Goal: Communication & Community: Answer question/provide support

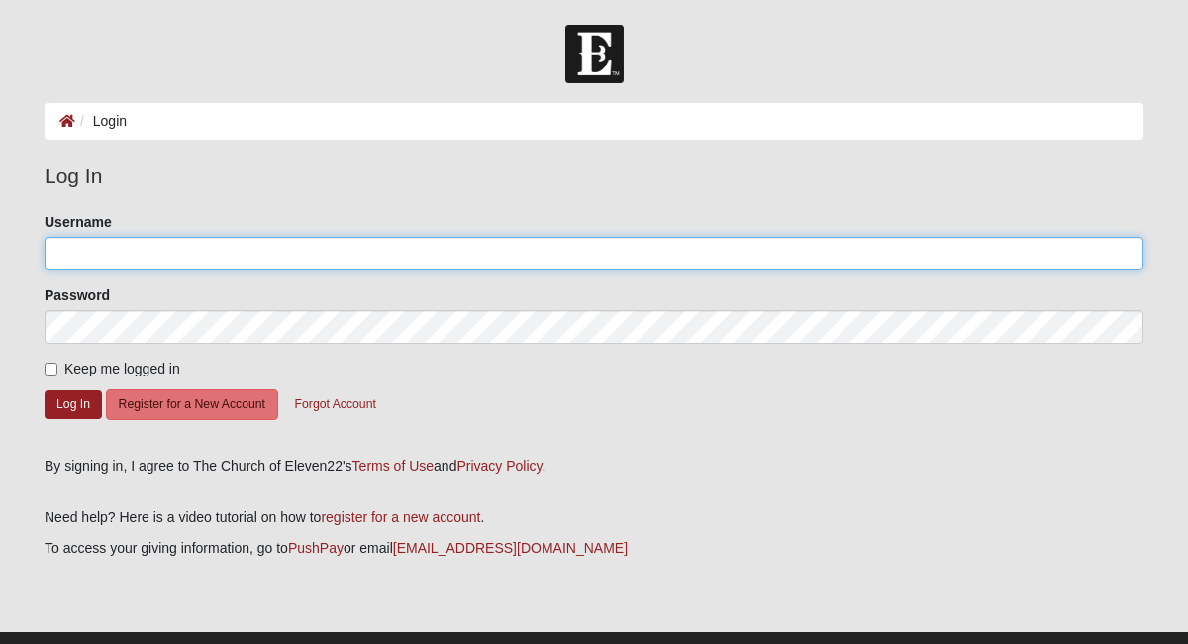
click at [80, 250] on input "Username" at bounding box center [594, 254] width 1099 height 34
type input "Carriefa"
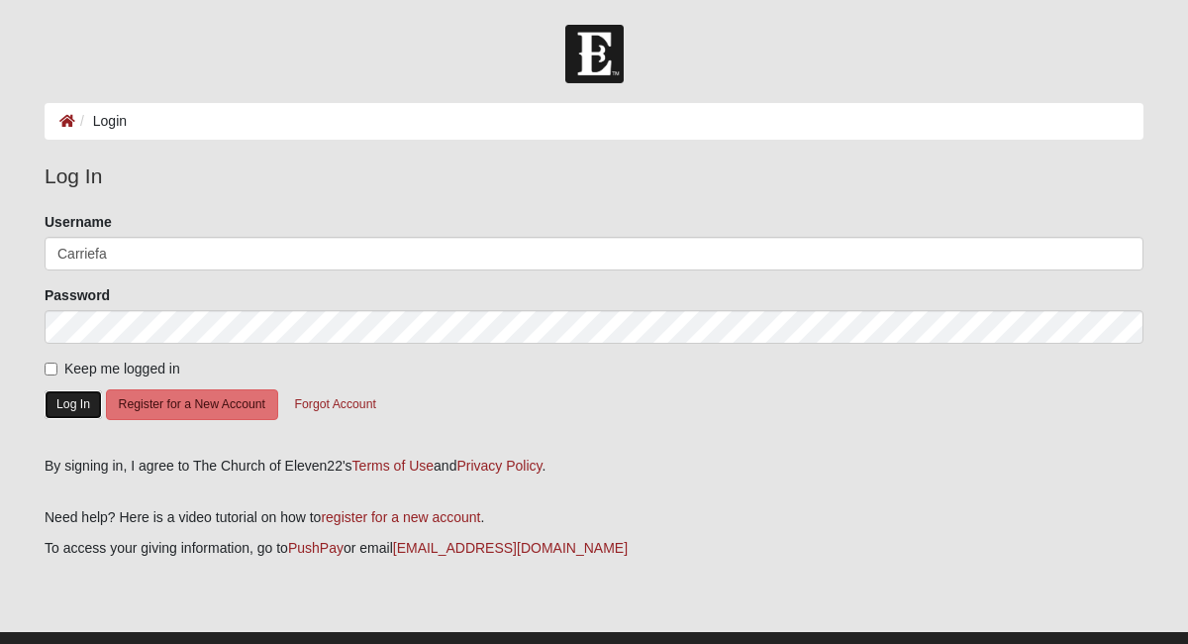
click at [72, 409] on button "Log In" at bounding box center [73, 404] width 57 height 29
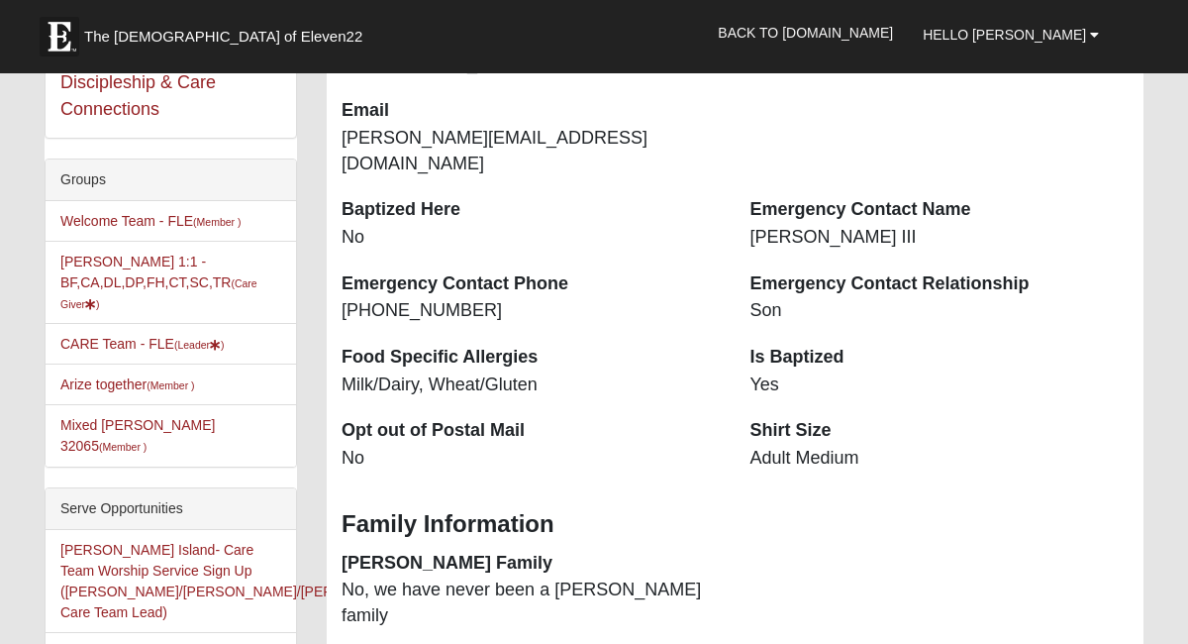
scroll to position [446, 0]
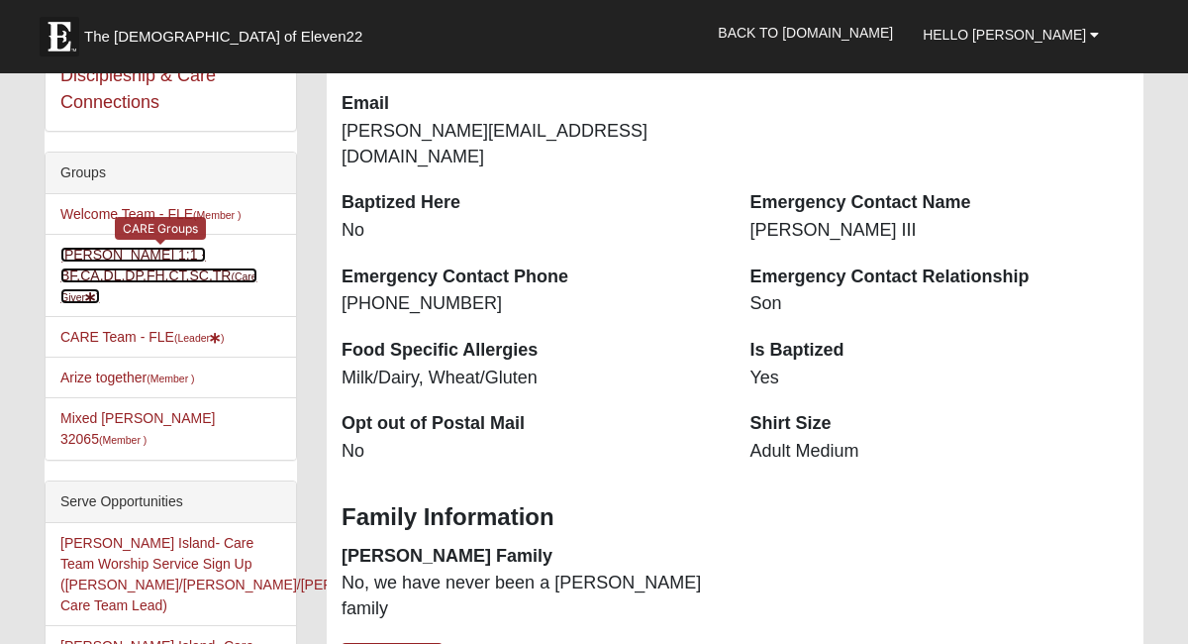
click at [116, 273] on link "Carrie Farmer 1:1 - BF,CA,DL,DP,FH,CT,SC,TR (Care Giver )" at bounding box center [158, 275] width 197 height 57
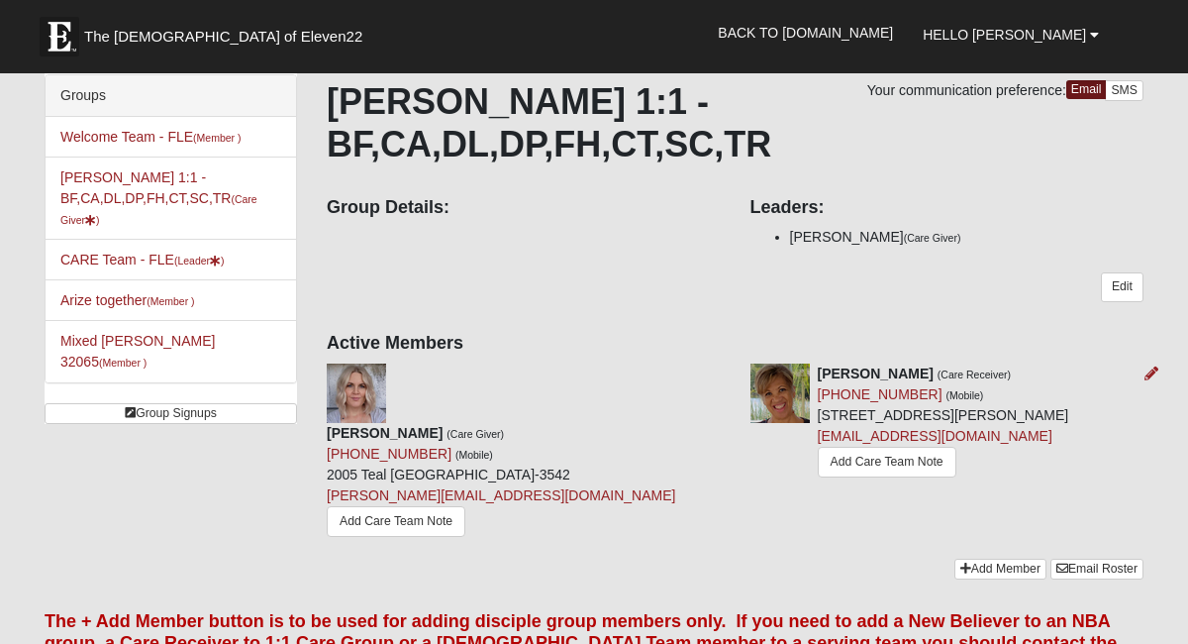
scroll to position [113, 0]
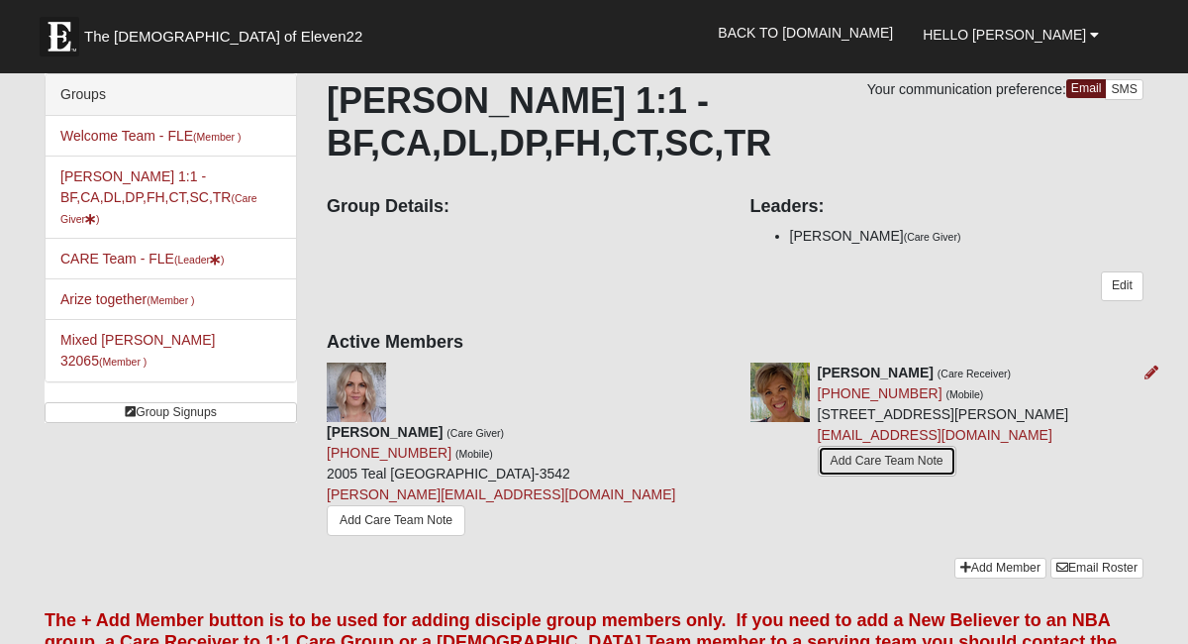
click at [831, 476] on link "Add Care Team Note" at bounding box center [887, 461] width 139 height 31
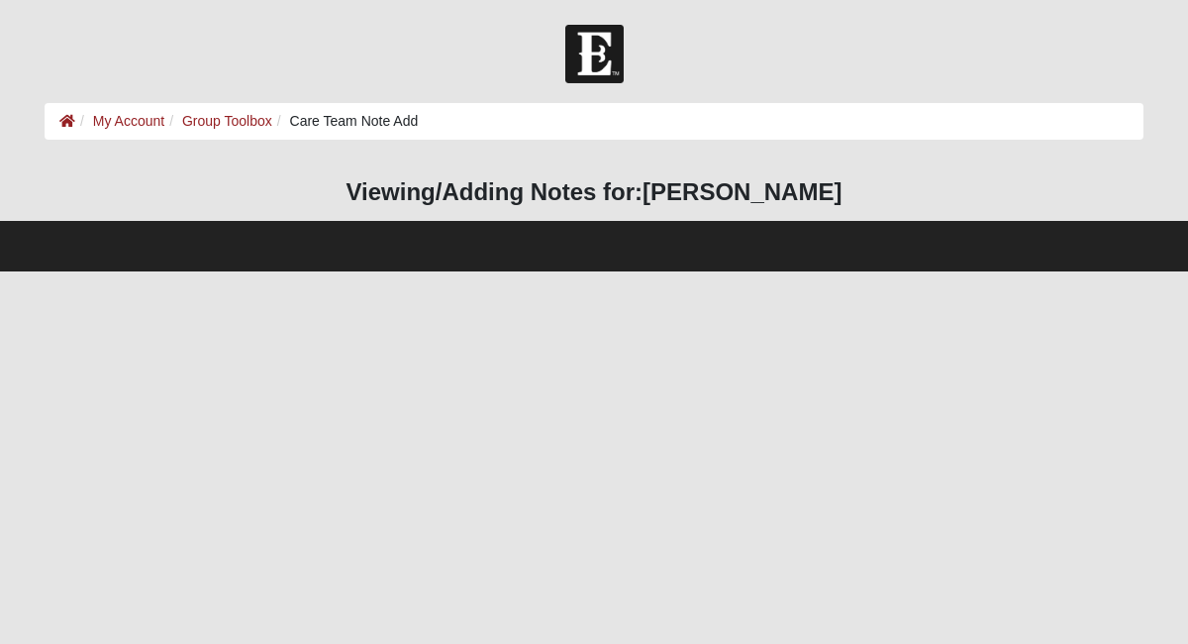
click at [337, 258] on footer at bounding box center [594, 246] width 1188 height 50
click at [234, 121] on link "Group Toolbox" at bounding box center [227, 121] width 90 height 16
